Goal: Obtain resource: Download file/media

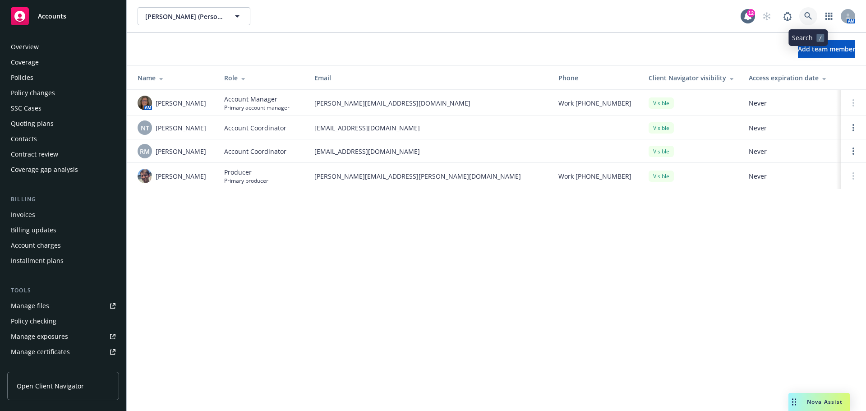
click at [809, 11] on link at bounding box center [808, 16] width 18 height 18
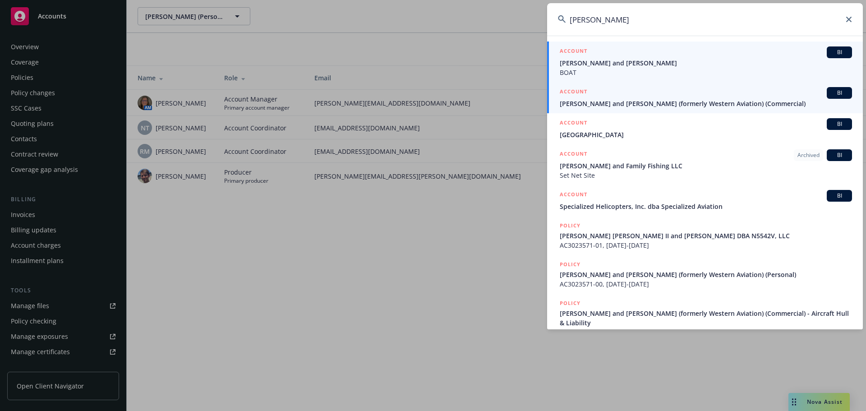
type input "joseph fisher"
click at [678, 105] on span "[PERSON_NAME] and [PERSON_NAME] (formerly Western Aviation) (Commercial)" at bounding box center [706, 103] width 292 height 9
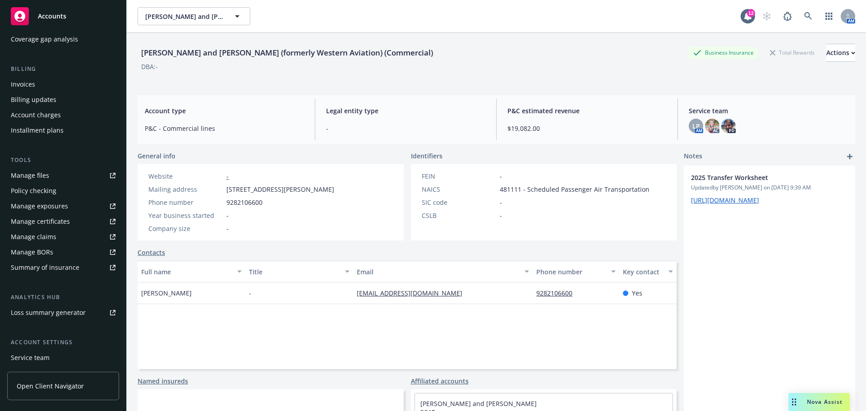
scroll to position [135, 0]
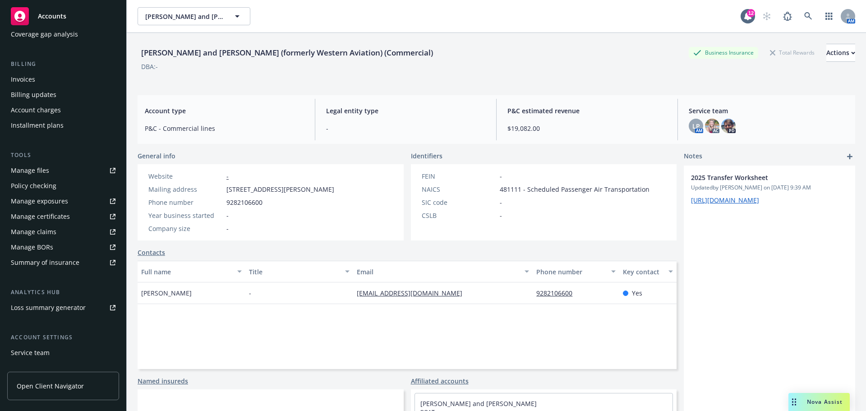
click at [29, 173] on div "Manage files" at bounding box center [30, 170] width 38 height 14
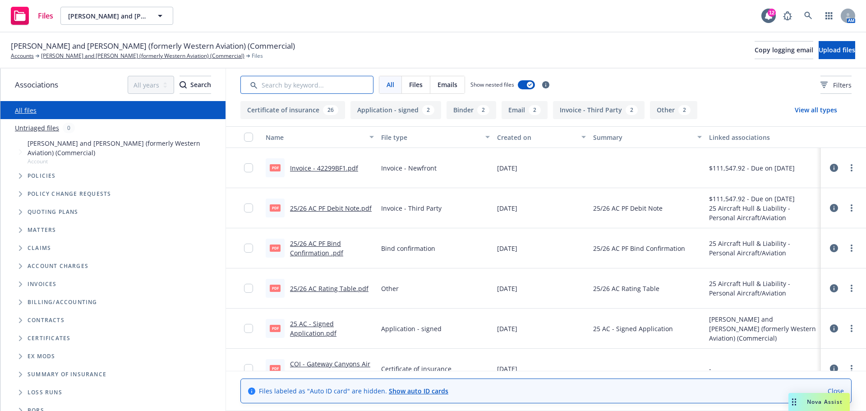
click at [347, 88] on input "Search by keyword..." at bounding box center [306, 85] width 133 height 18
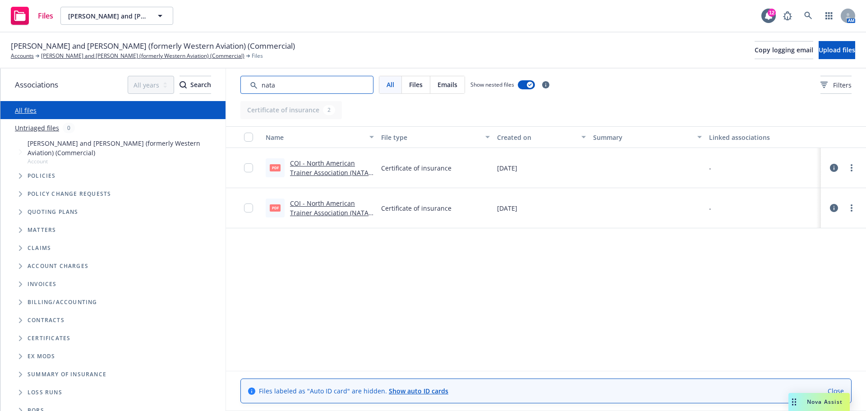
type input "nata"
click at [337, 174] on link "COI - North American Trainer Association (NATA) - Joseph W. Fisher II and Barba…" at bounding box center [330, 187] width 80 height 56
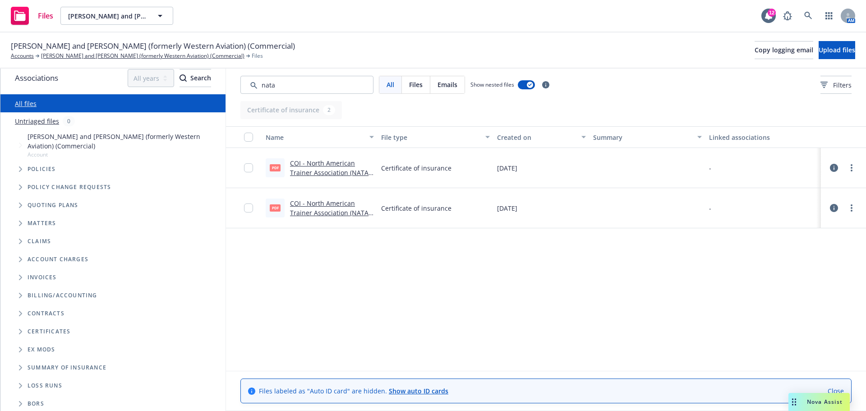
scroll to position [9, 0]
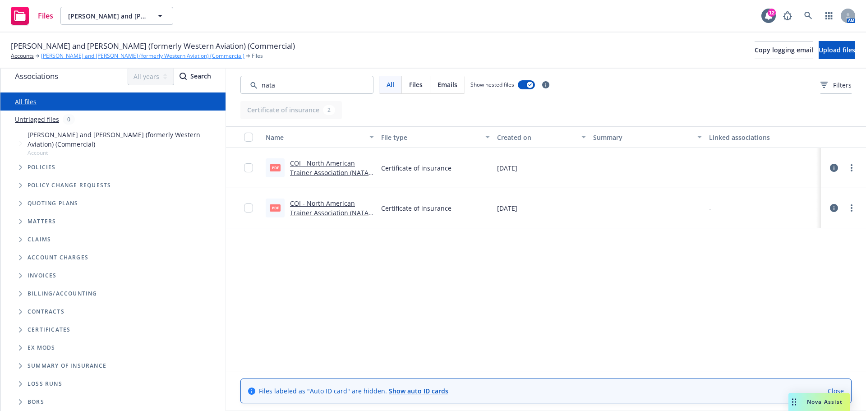
click at [83, 56] on link "[PERSON_NAME] and [PERSON_NAME] (formerly Western Aviation) (Commercial)" at bounding box center [142, 56] width 203 height 8
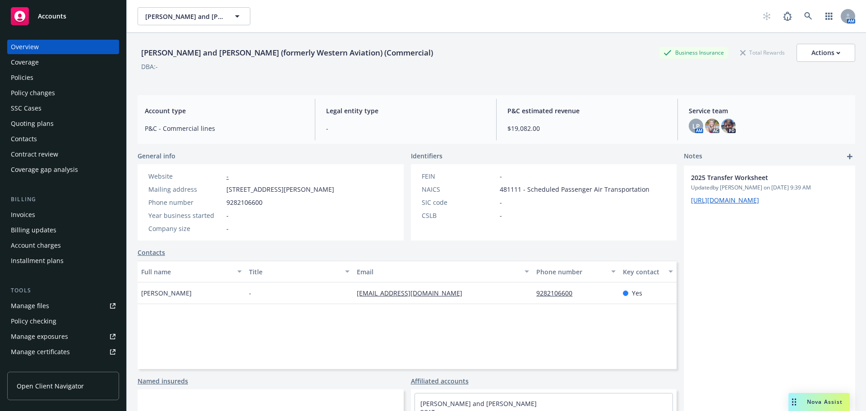
scroll to position [192, 0]
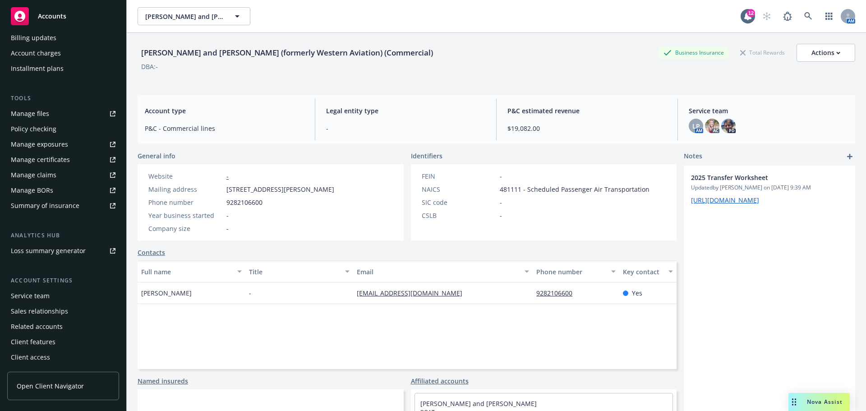
click at [47, 164] on div "Manage certificates" at bounding box center [40, 159] width 59 height 14
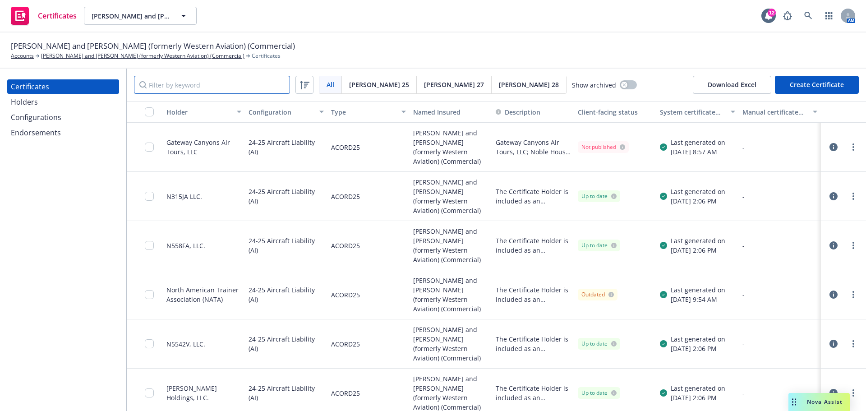
click at [237, 91] on input "Filter by keyword" at bounding box center [212, 85] width 156 height 18
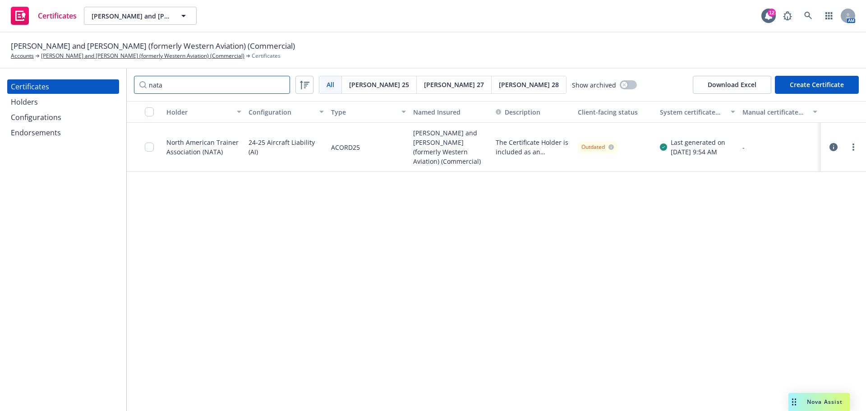
type input "nata"
click at [171, 146] on div "North American Trainer Association (NATA)" at bounding box center [203, 147] width 75 height 19
click at [150, 150] on input "checkbox" at bounding box center [149, 147] width 9 height 9
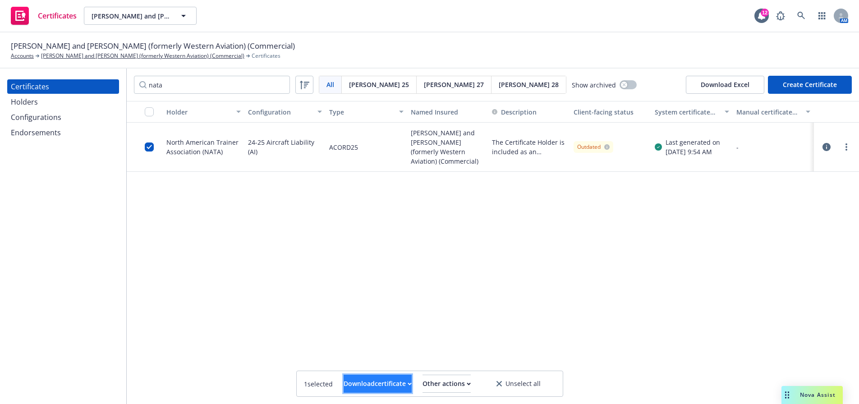
click at [370, 382] on div "Download certificate" at bounding box center [378, 383] width 68 height 17
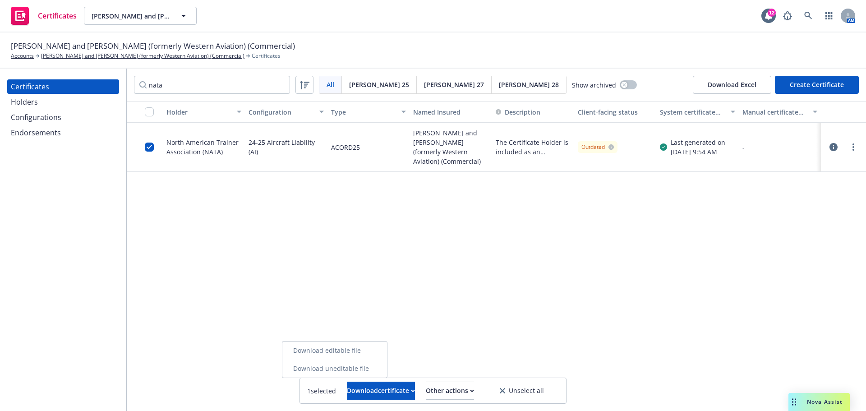
click at [370, 366] on link "Download uneditable file" at bounding box center [334, 369] width 105 height 18
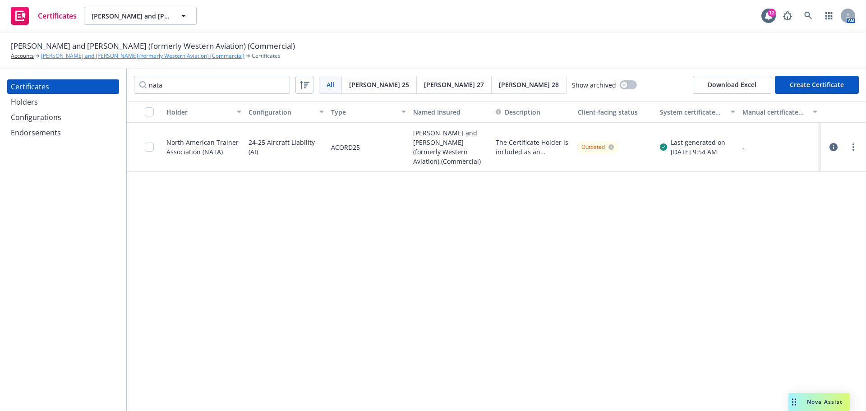
click at [59, 60] on link "[PERSON_NAME] and [PERSON_NAME] (formerly Western Aviation) (Commercial)" at bounding box center [142, 56] width 203 height 8
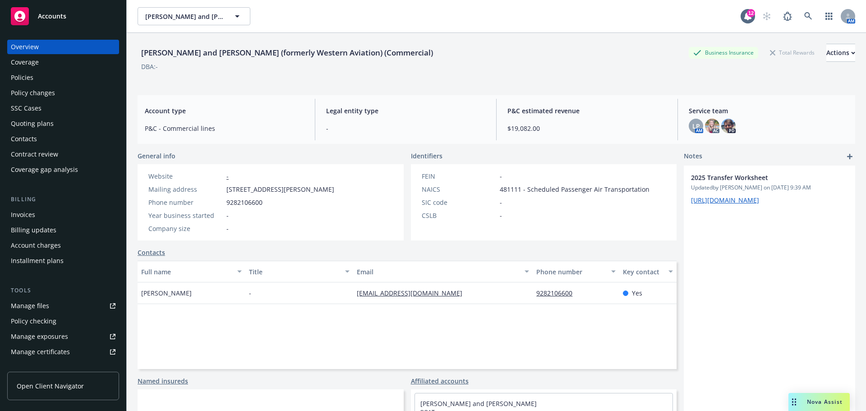
click at [12, 301] on link "Manage files" at bounding box center [63, 306] width 112 height 14
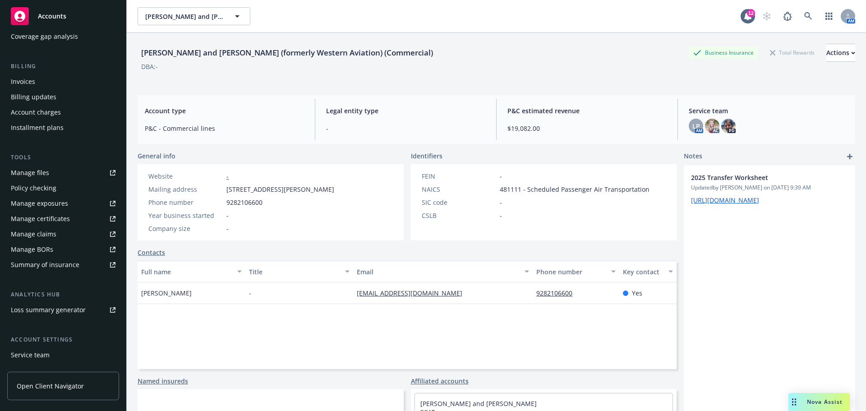
scroll to position [135, 0]
click at [41, 217] on div "Manage certificates" at bounding box center [40, 216] width 59 height 14
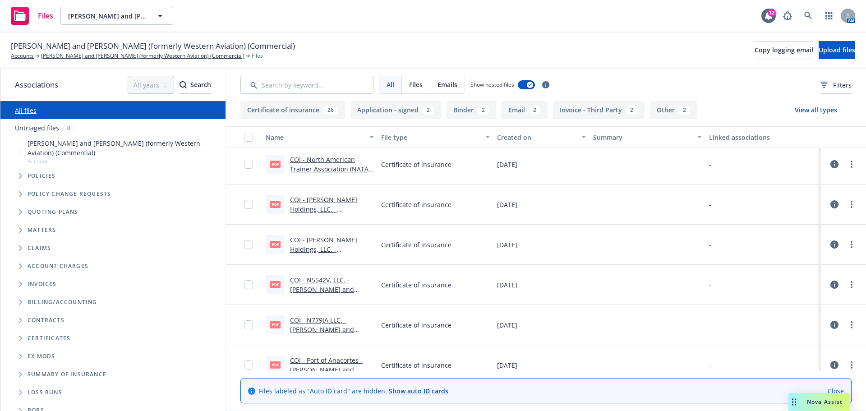
scroll to position [951, 0]
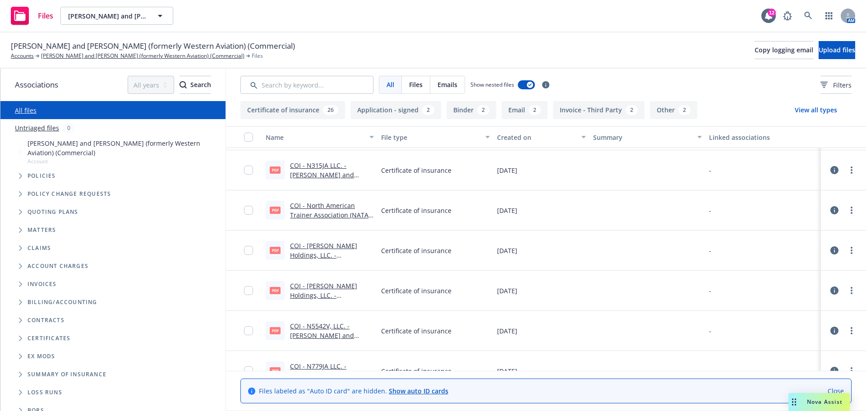
click at [316, 217] on link "COI - North American Trainer Association (NATA) - Joseph W. Fisher II and Barba…" at bounding box center [330, 229] width 80 height 56
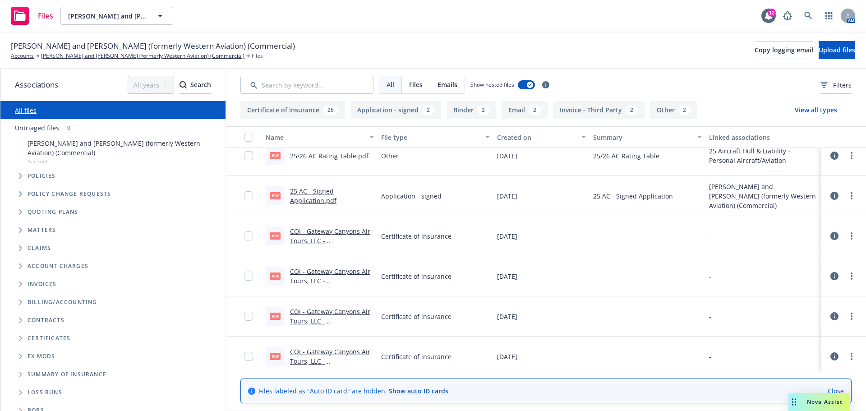
scroll to position [135, 0]
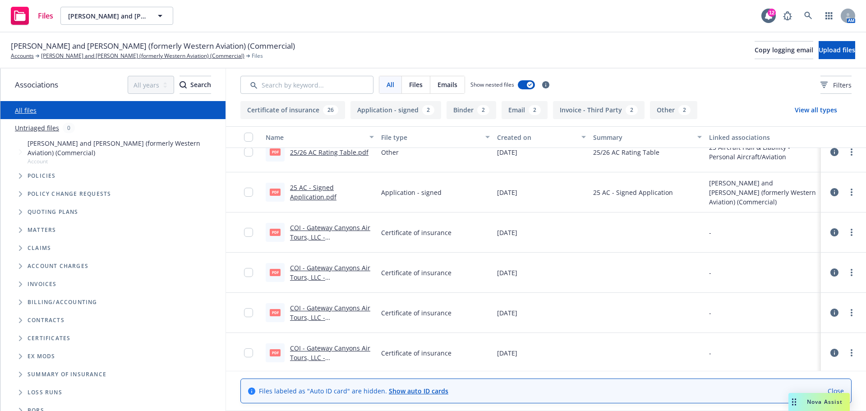
click at [326, 192] on div "25 AC - Signed Application.pdf" at bounding box center [332, 192] width 84 height 19
click at [328, 182] on div "pdf 25 AC - Signed Application.pdf" at bounding box center [319, 192] width 115 height 40
click at [328, 185] on link "25 AC - Signed Application.pdf" at bounding box center [313, 192] width 46 height 18
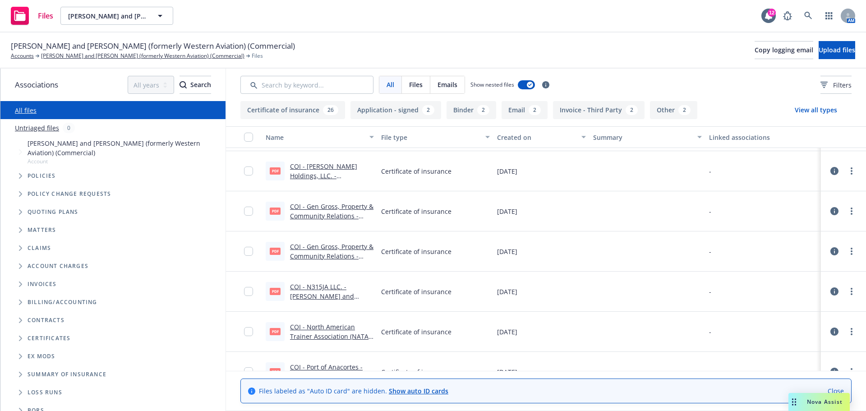
scroll to position [677, 0]
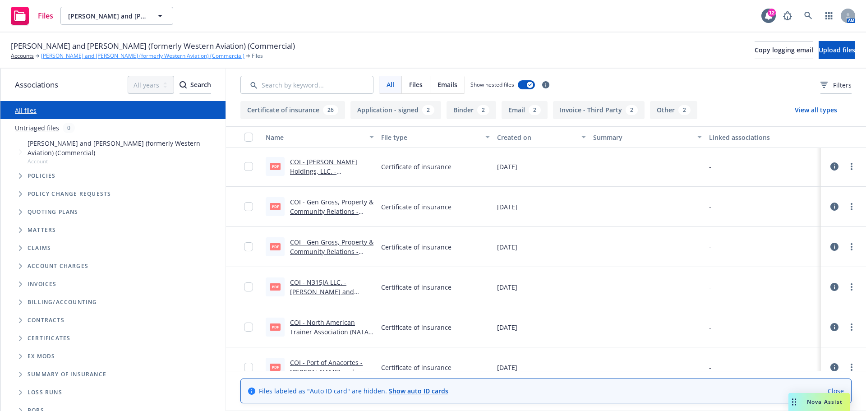
click at [92, 56] on link "[PERSON_NAME] and [PERSON_NAME] (formerly Western Aviation) (Commercial)" at bounding box center [142, 56] width 203 height 8
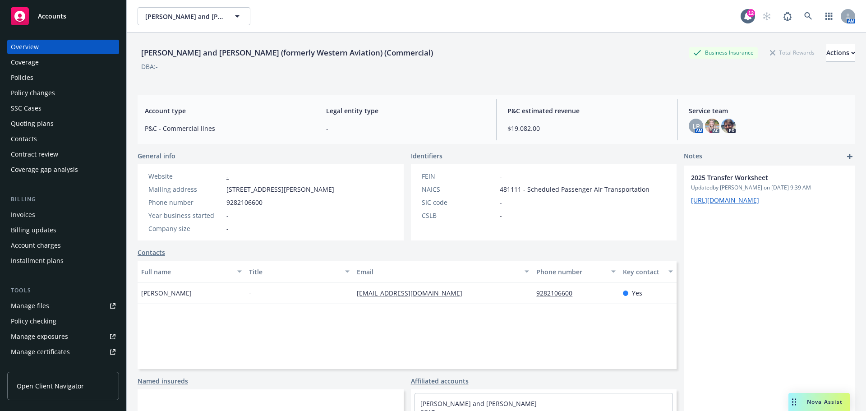
click at [48, 77] on div "Policies" at bounding box center [63, 77] width 105 height 14
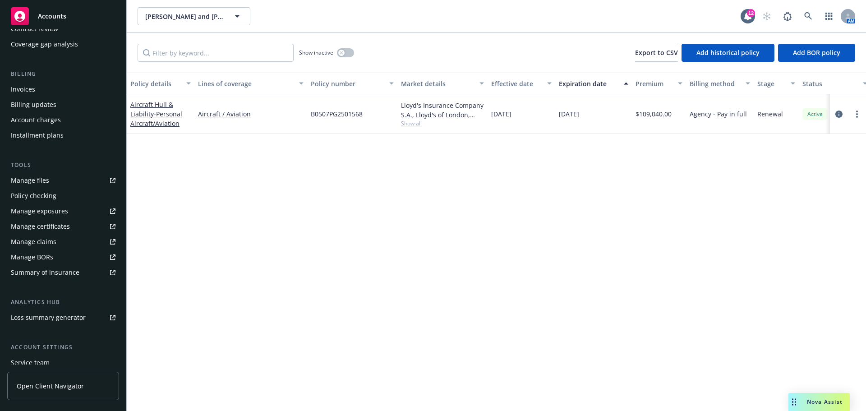
scroll to position [180, 0]
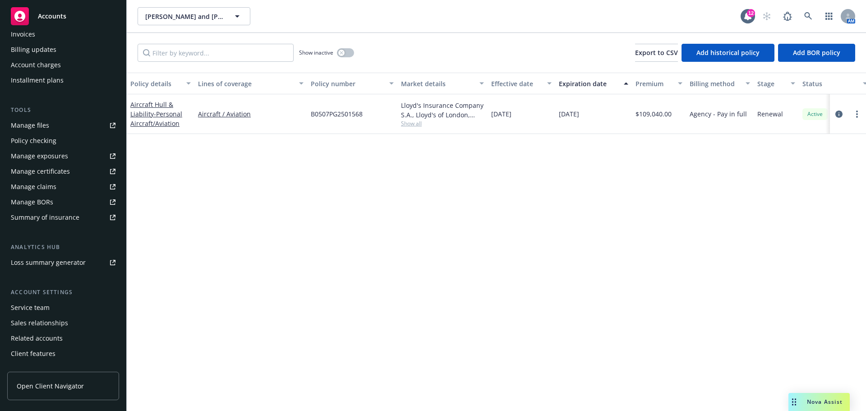
click at [52, 175] on div "Manage certificates" at bounding box center [40, 171] width 59 height 14
